Goal: Download file/media

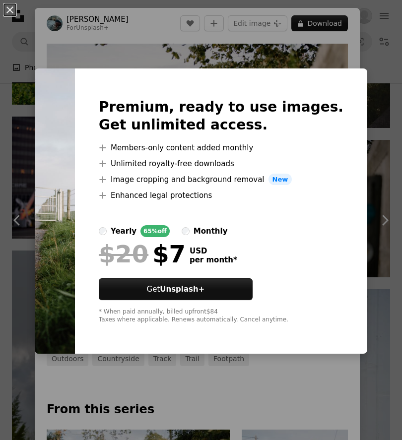
scroll to position [0, 390]
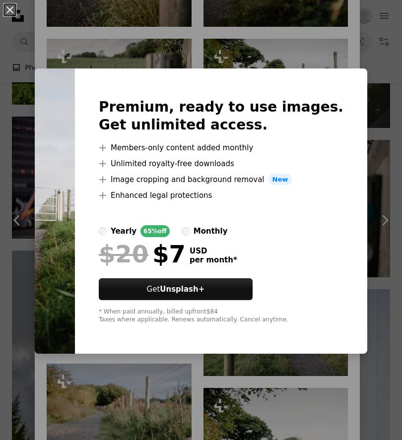
click at [7, 64] on div "An X shape Premium, ready to use images. Get unlimited access. A plus sign Memb…" at bounding box center [201, 220] width 402 height 440
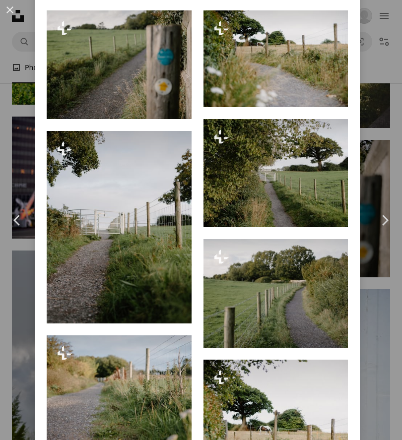
scroll to position [821, 0]
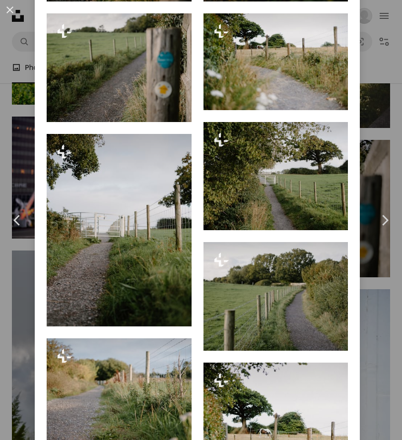
click at [325, 188] on img at bounding box center [275, 176] width 145 height 109
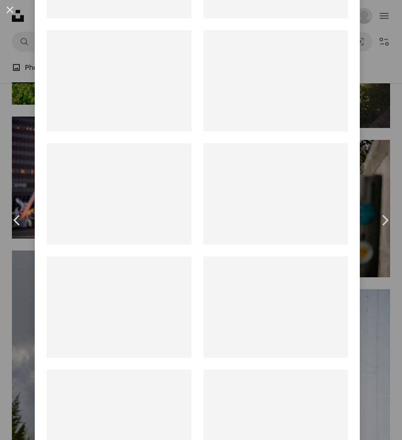
scroll to position [0, 1205]
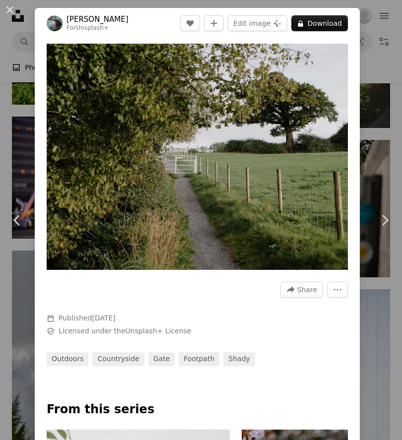
click at [21, 101] on div "An X shape Chevron left Chevron right [PERSON_NAME] For Unsplash+ A heart A plu…" at bounding box center [201, 220] width 402 height 440
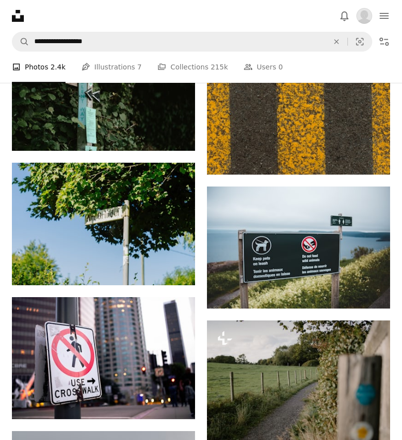
scroll to position [10548, 0]
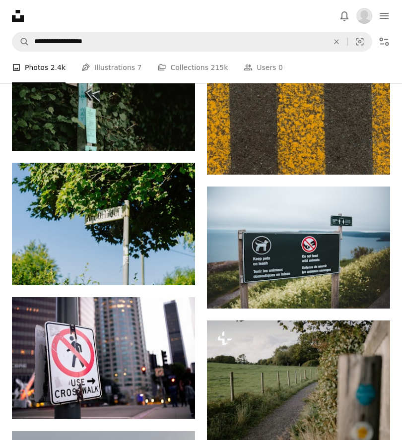
click at [295, 379] on img at bounding box center [298, 388] width 183 height 137
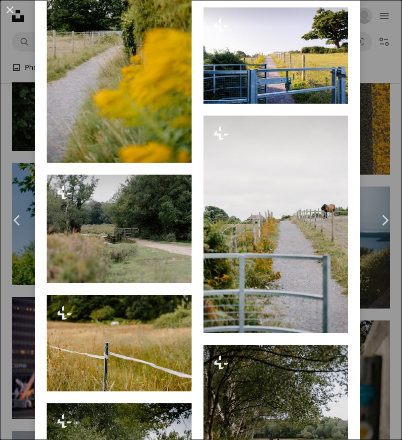
scroll to position [2752, 0]
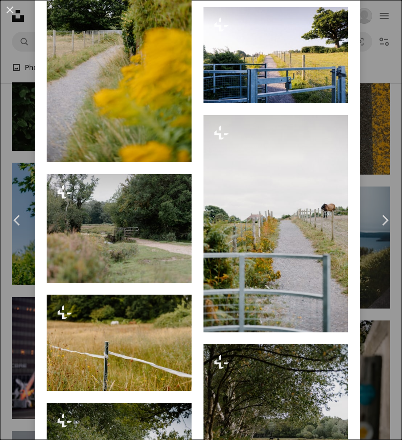
click at [286, 104] on img at bounding box center [275, 55] width 145 height 97
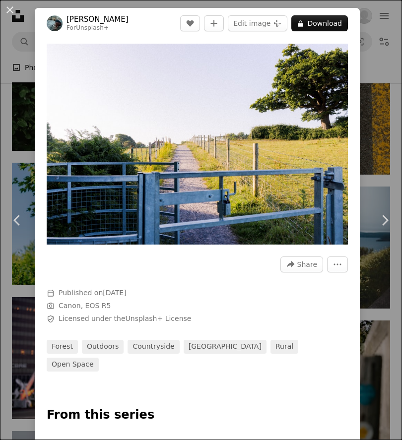
scroll to position [0, 207]
click at [24, 114] on div "An X shape Chevron left Chevron right [PERSON_NAME] For Unsplash+ A heart A plu…" at bounding box center [201, 220] width 402 height 440
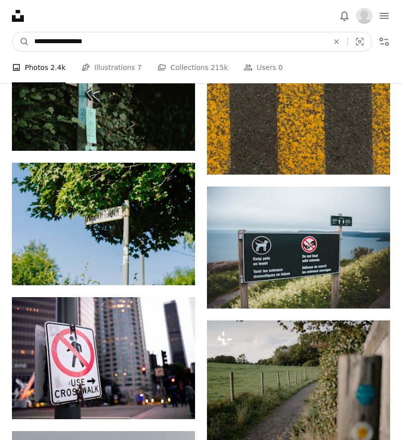
click at [111, 44] on input "**********" at bounding box center [177, 41] width 296 height 19
type input "**********"
click at [21, 42] on button "A magnifying glass" at bounding box center [20, 41] width 17 height 19
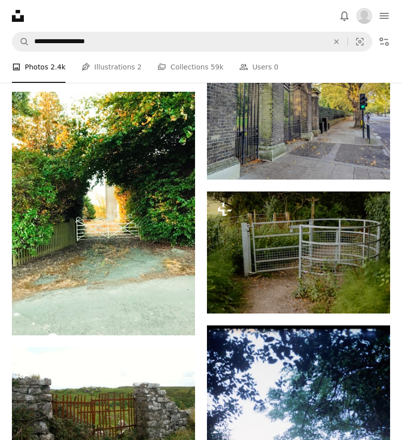
scroll to position [1668, 0]
click at [346, 260] on img at bounding box center [298, 252] width 183 height 122
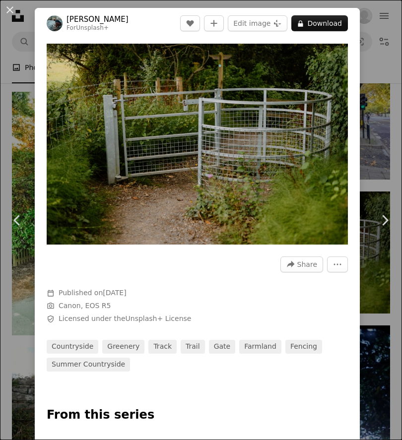
click at [387, 326] on div "An X shape Chevron left Chevron right [PERSON_NAME] For Unsplash+ A heart A plu…" at bounding box center [201, 220] width 402 height 440
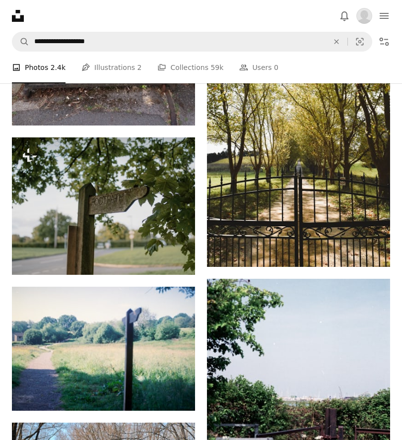
scroll to position [15442, 0]
